Goal: Navigation & Orientation: Go to known website

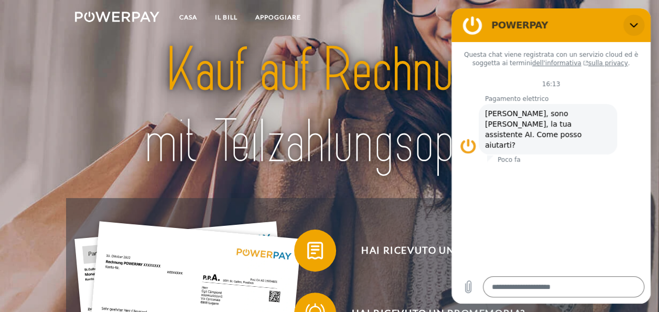
click at [635, 25] on icon "Chiudere" at bounding box center [634, 25] width 8 height 8
type textarea "*"
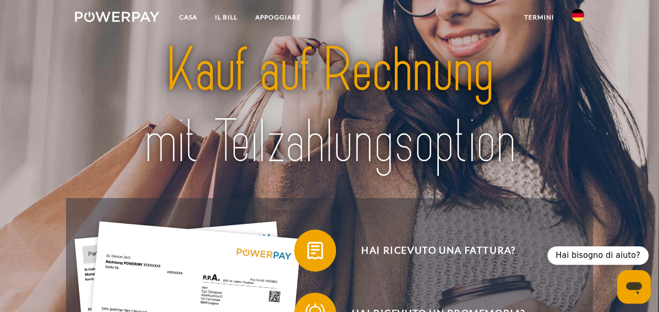
click at [578, 14] on img at bounding box center [578, 15] width 13 height 13
click at [577, 73] on img at bounding box center [578, 76] width 13 height 13
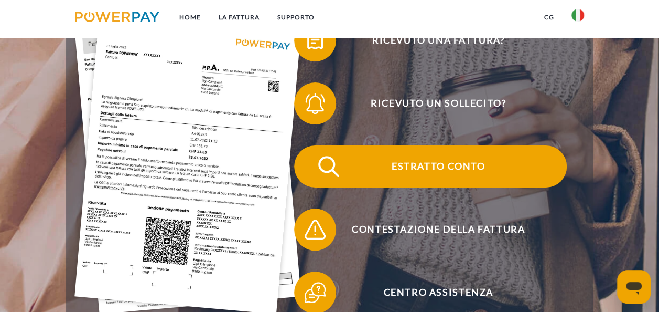
click at [337, 166] on img at bounding box center [329, 166] width 26 height 26
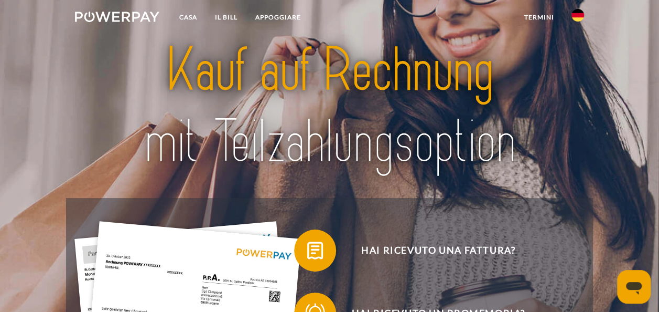
click at [575, 16] on img at bounding box center [578, 15] width 13 height 13
click at [575, 74] on img at bounding box center [578, 76] width 13 height 13
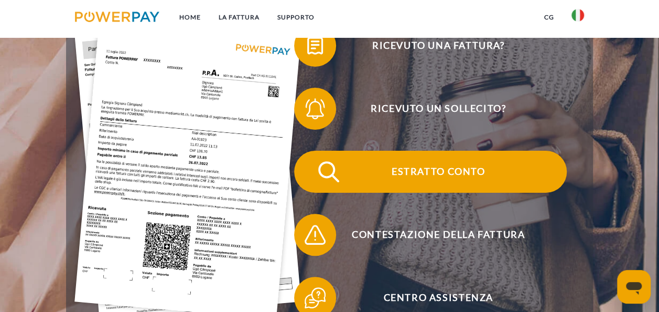
scroll to position [210, 0]
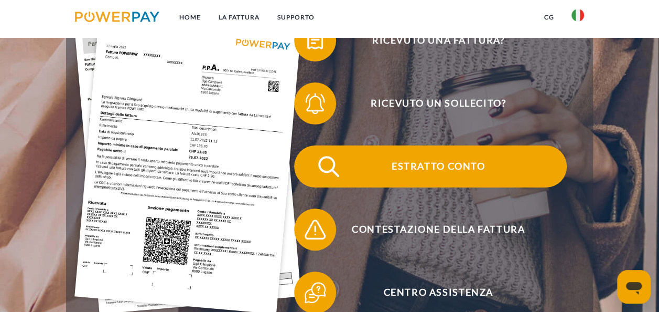
click at [338, 165] on img at bounding box center [329, 166] width 26 height 26
